Goal: Information Seeking & Learning: Understand process/instructions

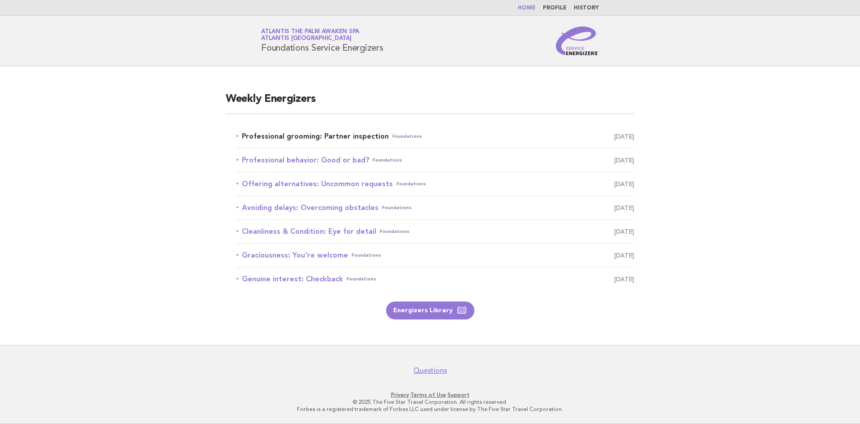
click at [331, 136] on link "Professional grooming: Partner inspection Foundations October 2" at bounding box center [436, 136] width 398 height 13
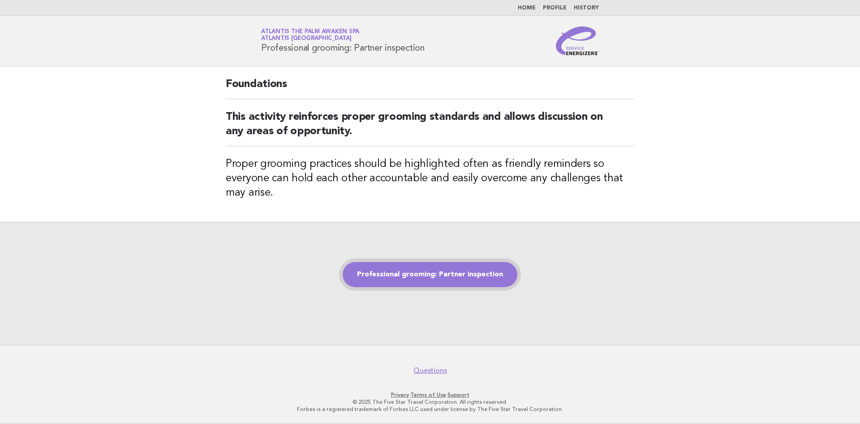
click at [408, 278] on link "Professional grooming: Partner inspection" at bounding box center [430, 274] width 175 height 25
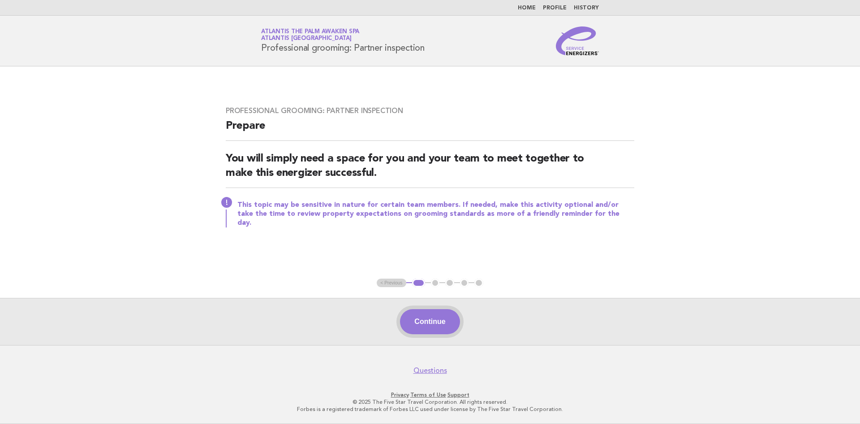
click at [439, 326] on button "Continue" at bounding box center [430, 321] width 60 height 25
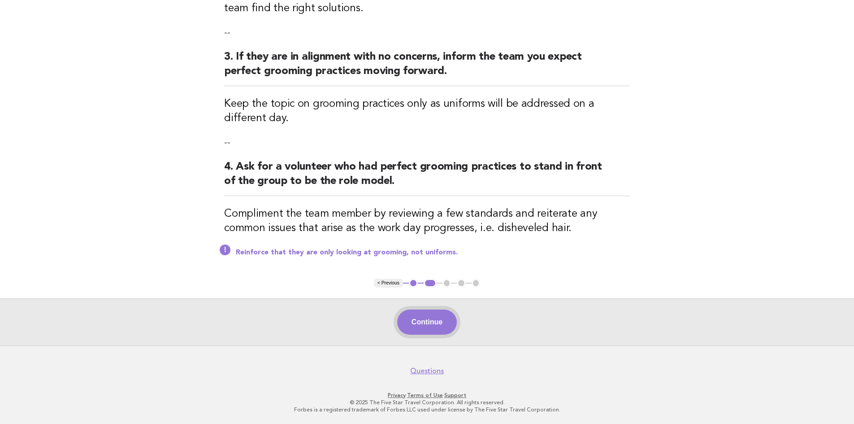
click at [421, 320] on button "Continue" at bounding box center [427, 321] width 60 height 25
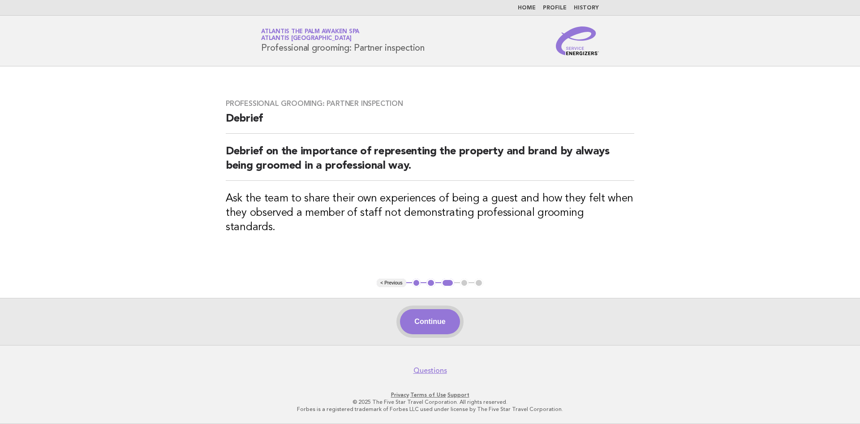
click at [443, 323] on button "Continue" at bounding box center [430, 321] width 60 height 25
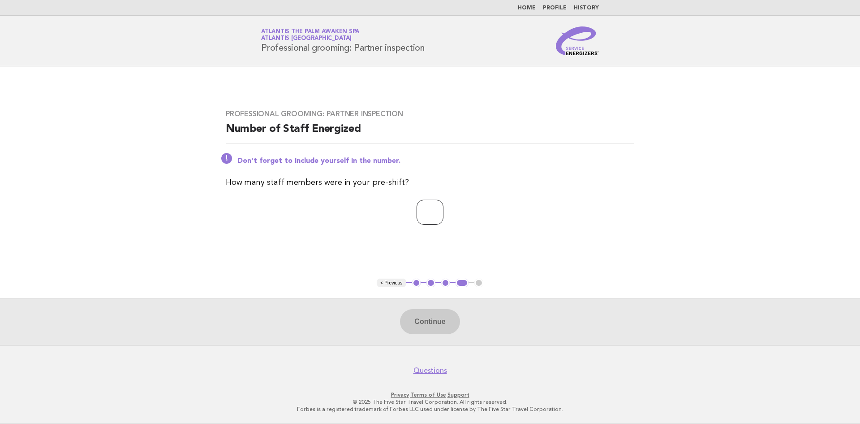
click at [423, 217] on input "number" at bounding box center [430, 211] width 27 height 25
type input "*"
click at [432, 324] on button "Continue" at bounding box center [430, 321] width 60 height 25
